Goal: Transaction & Acquisition: Purchase product/service

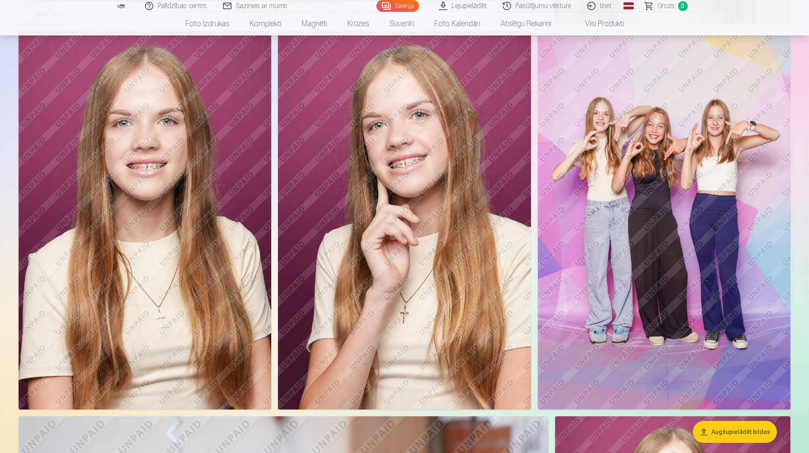
scroll to position [465, 0]
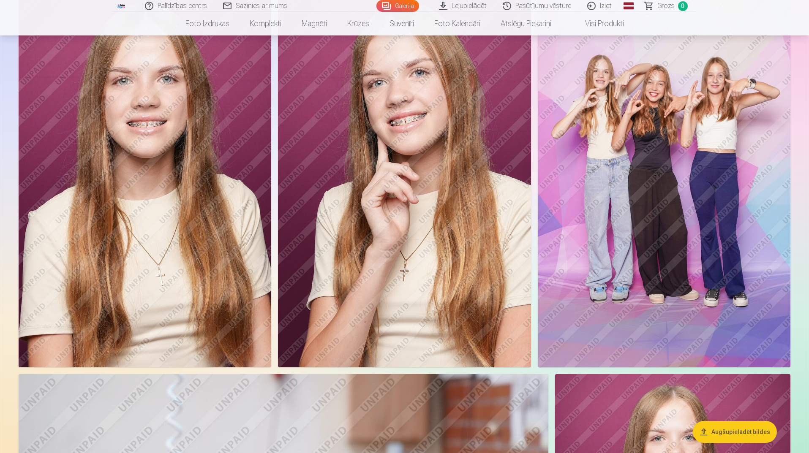
click at [761, 434] on button "Augšupielādēt bildes" at bounding box center [735, 432] width 84 height 22
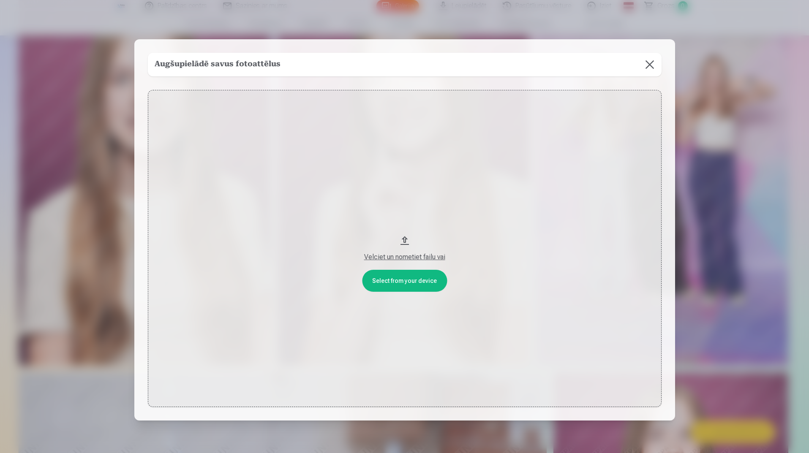
scroll to position [466, 0]
click at [653, 65] on button at bounding box center [651, 65] width 24 height 24
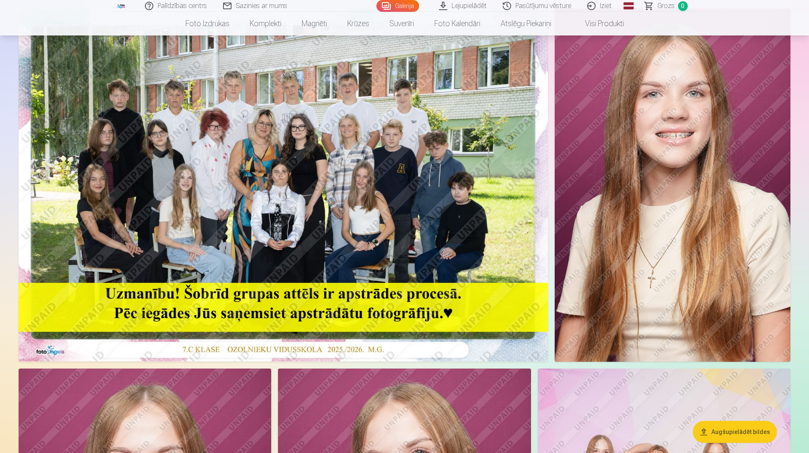
scroll to position [0, 0]
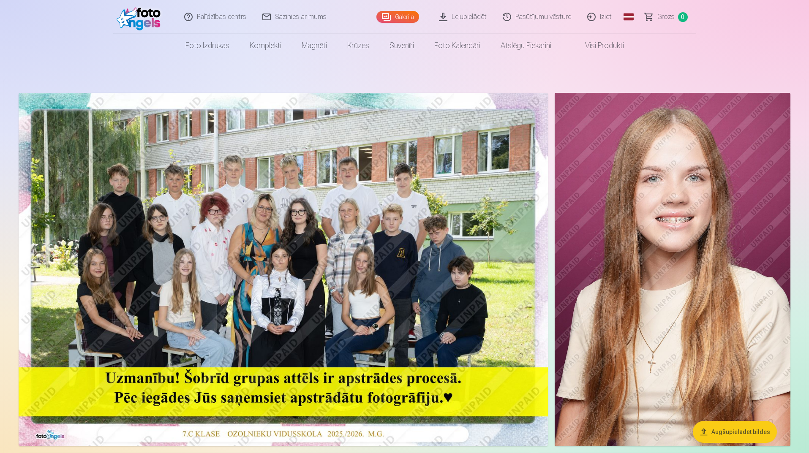
click at [488, 111] on img at bounding box center [283, 269] width 529 height 353
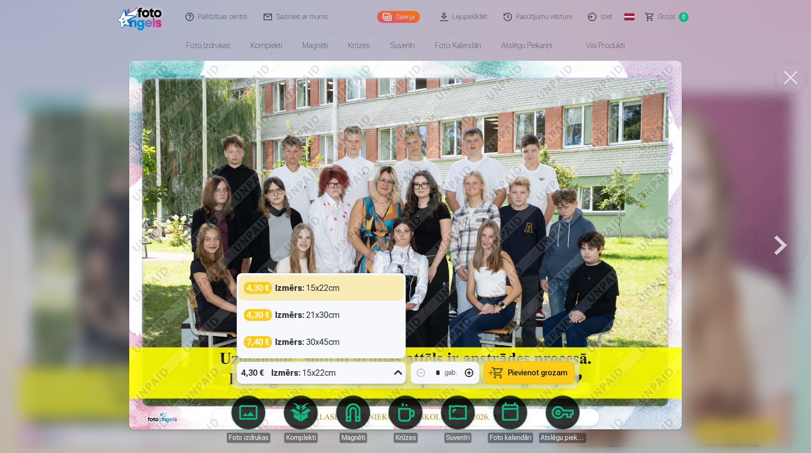
click at [399, 373] on icon at bounding box center [399, 373] width 14 height 14
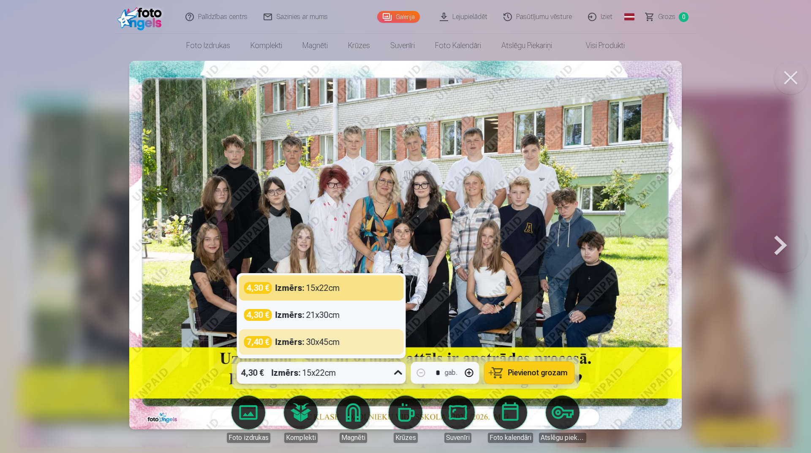
click at [329, 343] on div "Izmērs : 30x45cm" at bounding box center [307, 342] width 65 height 12
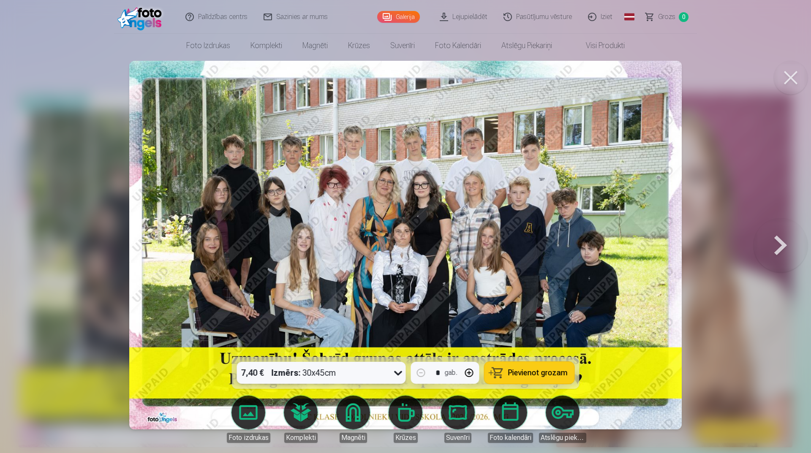
click at [400, 371] on icon at bounding box center [399, 373] width 14 height 14
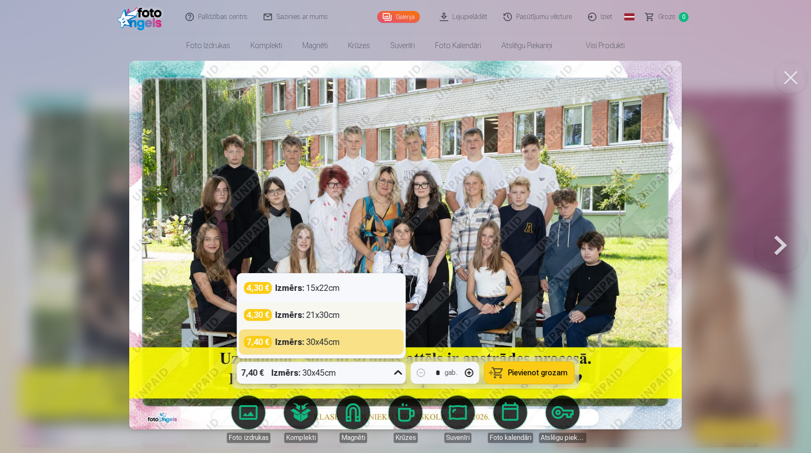
click at [331, 319] on div "Izmērs : 21x30cm" at bounding box center [307, 315] width 65 height 12
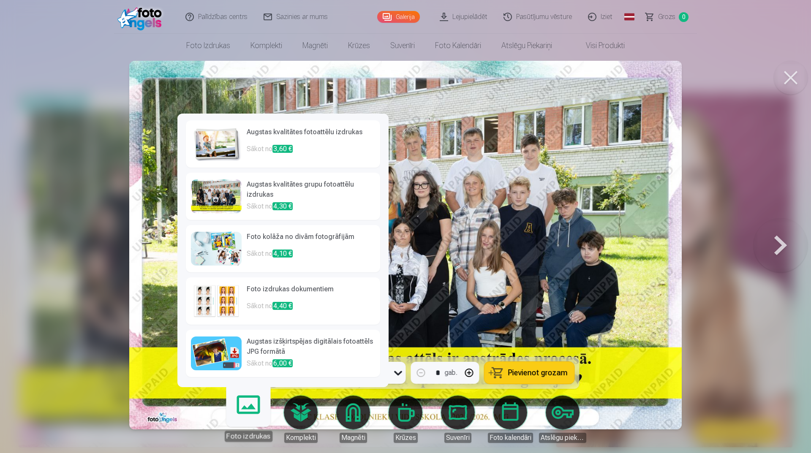
click at [207, 311] on img at bounding box center [216, 301] width 51 height 34
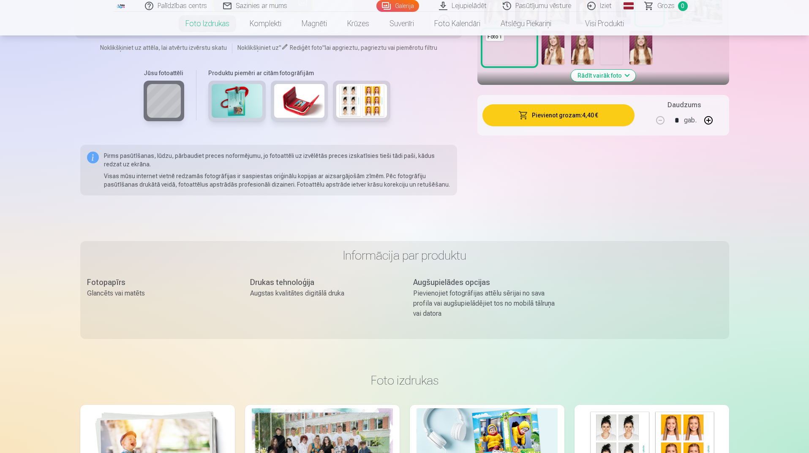
scroll to position [127, 0]
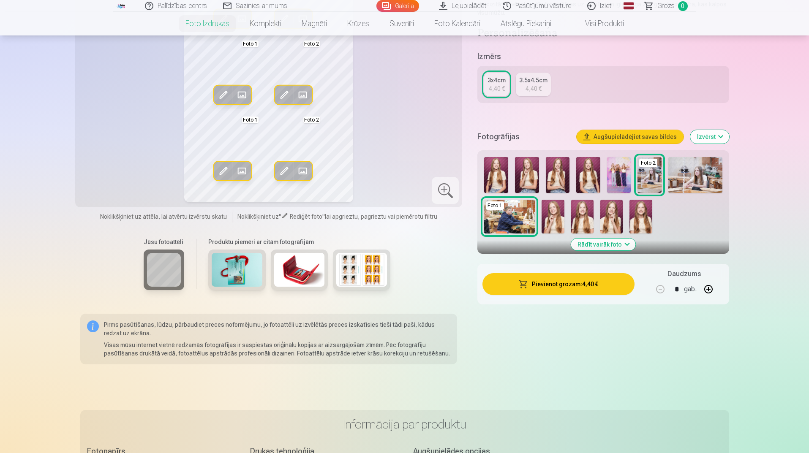
click at [618, 180] on img at bounding box center [619, 175] width 24 height 36
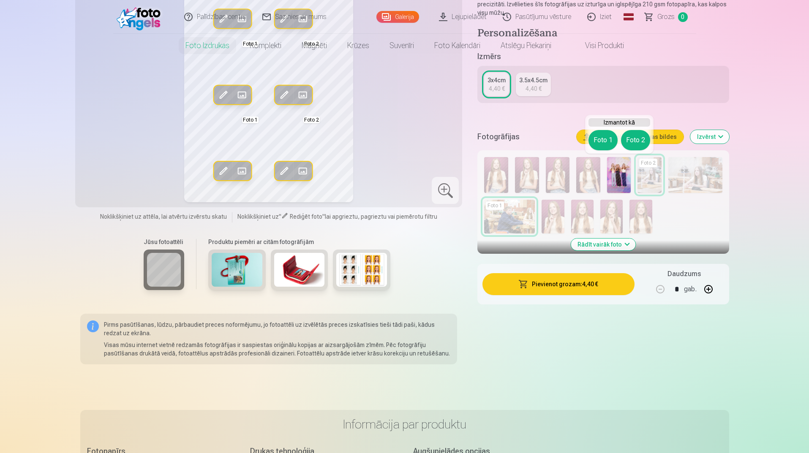
scroll to position [0, 0]
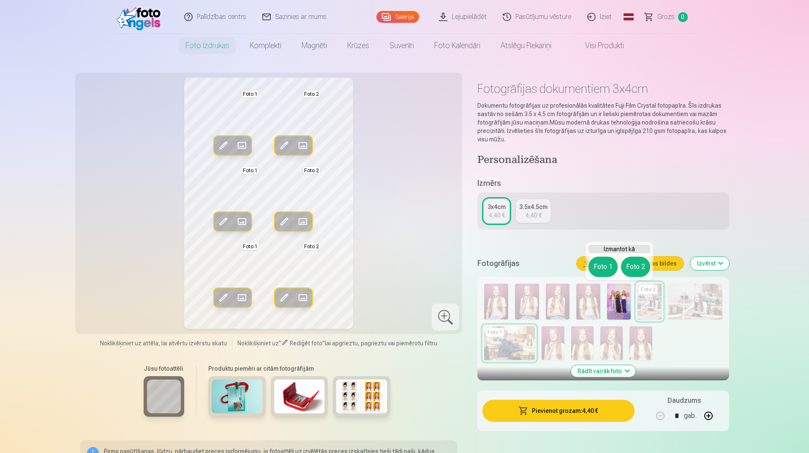
click at [408, 17] on link "Galerija" at bounding box center [397, 17] width 43 height 12
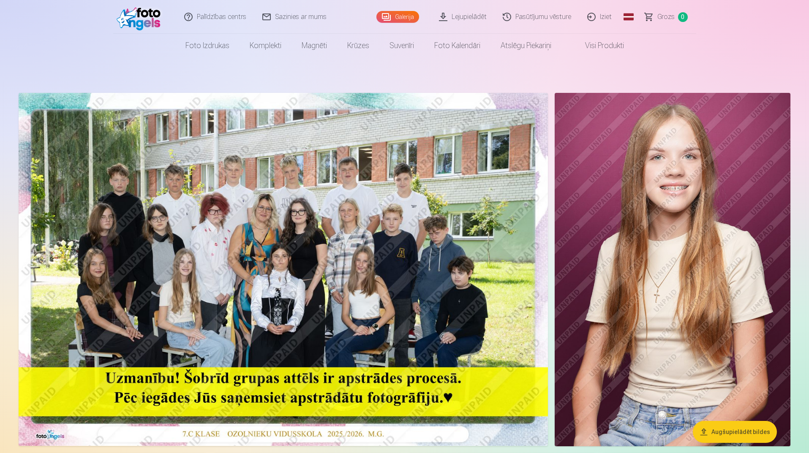
click at [534, 16] on link "Pasūtījumu vēsture" at bounding box center [537, 17] width 84 height 34
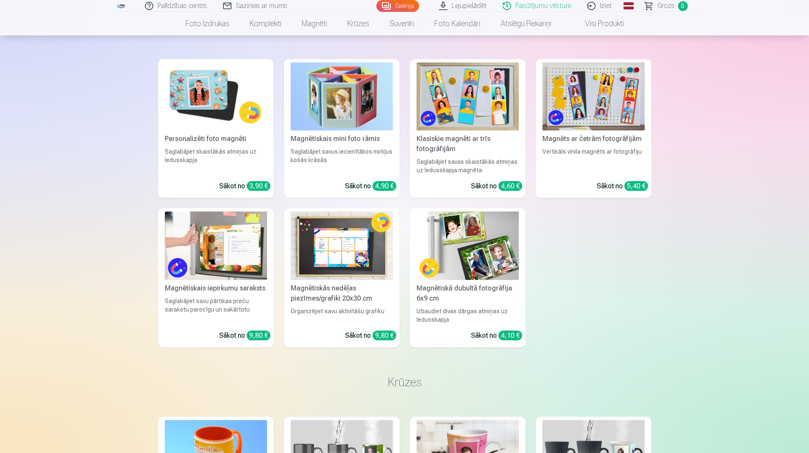
scroll to position [803, 0]
